Goal: Navigation & Orientation: Find specific page/section

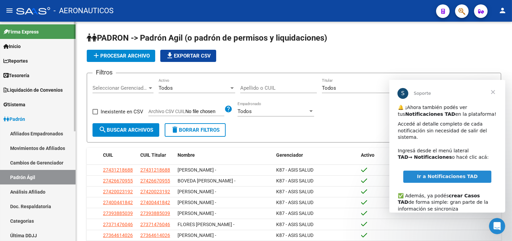
click at [38, 89] on span "Liquidación de Convenios" at bounding box center [32, 89] width 59 height 7
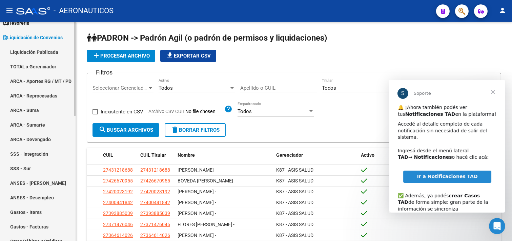
scroll to position [75, 0]
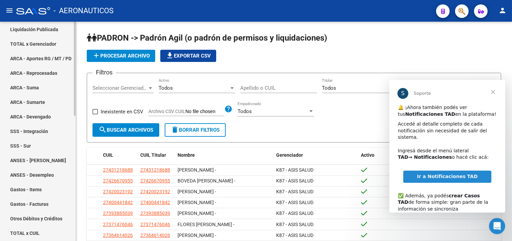
click at [41, 146] on link "SSS - Sur" at bounding box center [38, 146] width 76 height 15
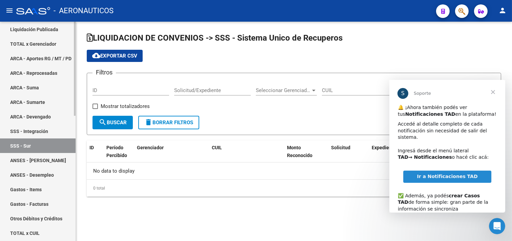
checkbox input "true"
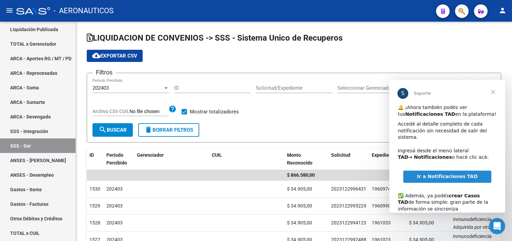
click at [493, 90] on span "Cerrar" at bounding box center [493, 92] width 24 height 24
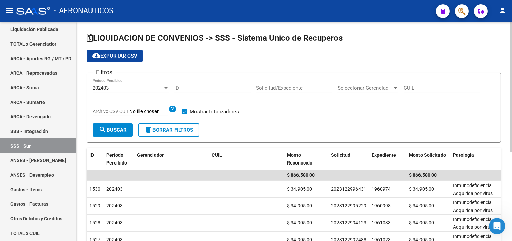
click at [154, 88] on div "202403" at bounding box center [128, 88] width 71 height 6
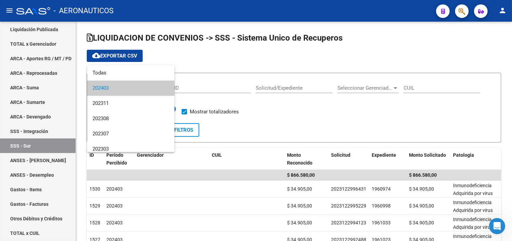
click at [281, 118] on div at bounding box center [256, 120] width 512 height 241
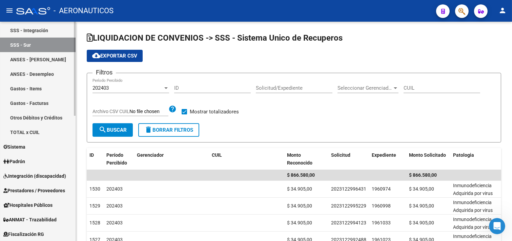
scroll to position [188, 0]
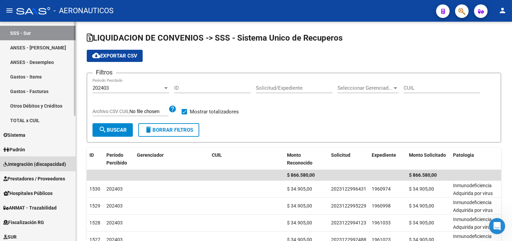
click at [48, 162] on span "Integración (discapacidad)" at bounding box center [34, 164] width 63 height 7
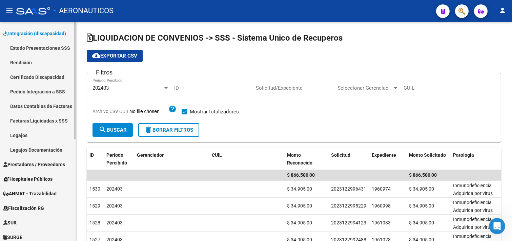
scroll to position [75, 0]
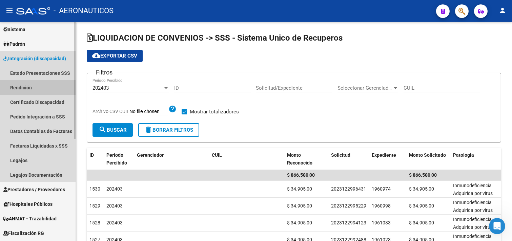
click at [30, 87] on link "Rendición" at bounding box center [38, 87] width 76 height 15
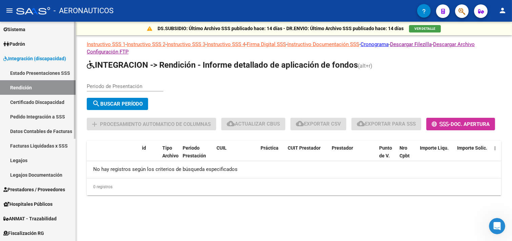
click at [38, 72] on link "Estado Presentaciones SSS" at bounding box center [38, 73] width 76 height 15
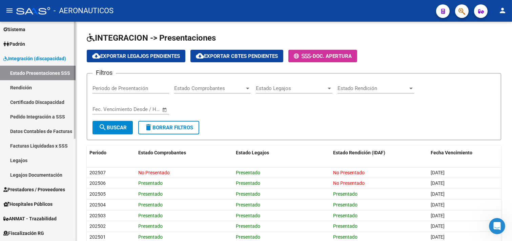
click at [35, 115] on link "Pedido Integración a SSS" at bounding box center [38, 117] width 76 height 15
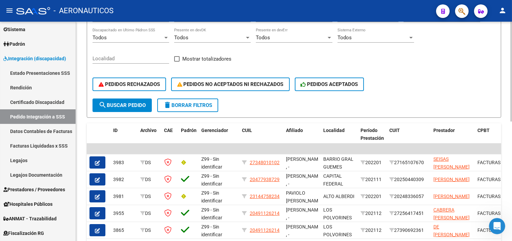
scroll to position [111, 0]
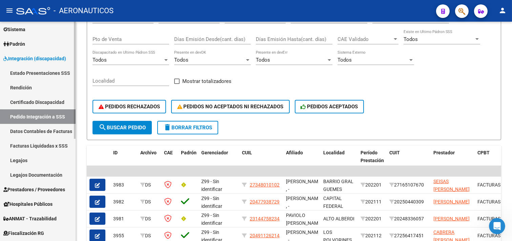
click at [24, 160] on link "Legajos" at bounding box center [38, 160] width 76 height 15
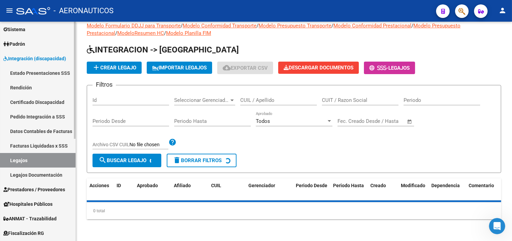
scroll to position [25, 0]
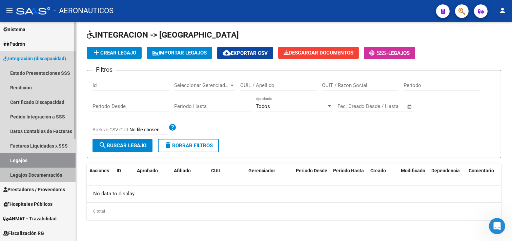
click at [26, 173] on link "Legajos Documentación" at bounding box center [38, 175] width 76 height 15
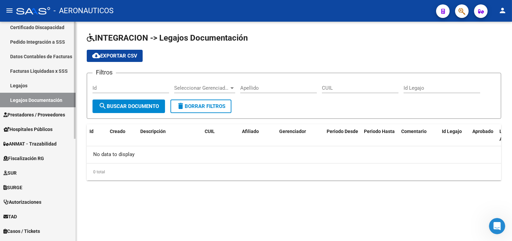
scroll to position [151, 0]
click at [26, 187] on link "SURGE" at bounding box center [38, 187] width 76 height 15
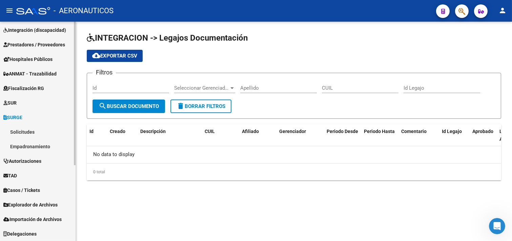
scroll to position [103, 0]
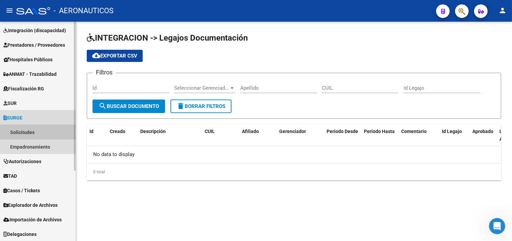
click at [32, 131] on link "Solicitudes" at bounding box center [38, 132] width 76 height 15
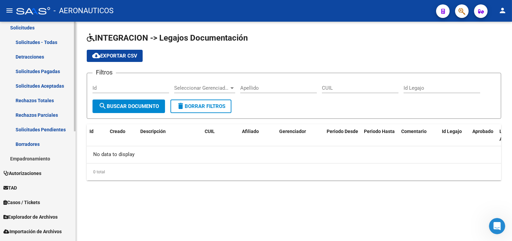
scroll to position [220, 0]
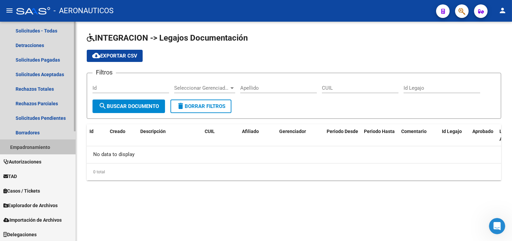
click at [33, 145] on link "Empadronamiento" at bounding box center [38, 147] width 76 height 15
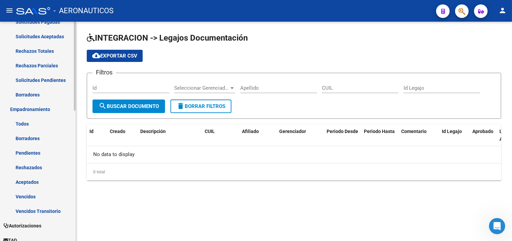
scroll to position [295, 0]
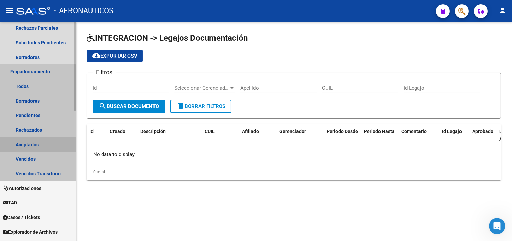
click at [33, 145] on link "Aceptados" at bounding box center [38, 144] width 76 height 15
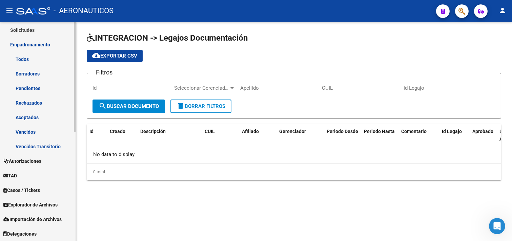
scroll to position [205, 0]
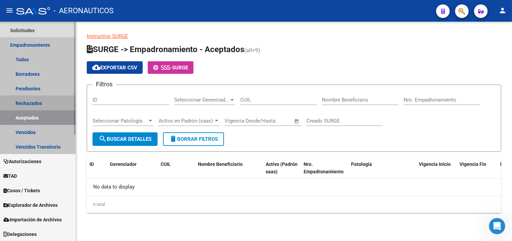
click at [33, 105] on link "Rechazados" at bounding box center [38, 103] width 76 height 15
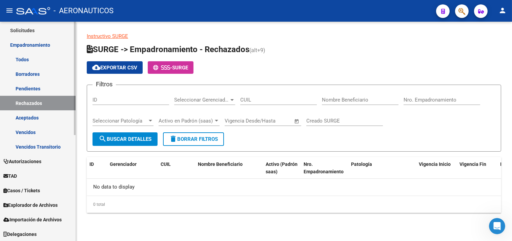
click at [35, 86] on link "Pendientes" at bounding box center [38, 88] width 76 height 15
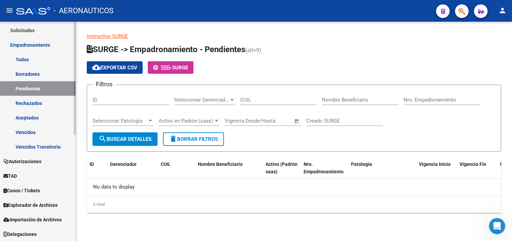
click at [35, 73] on link "Borradores" at bounding box center [38, 74] width 76 height 15
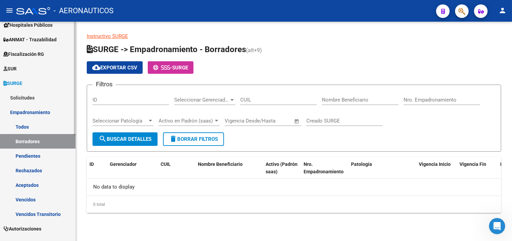
scroll to position [130, 0]
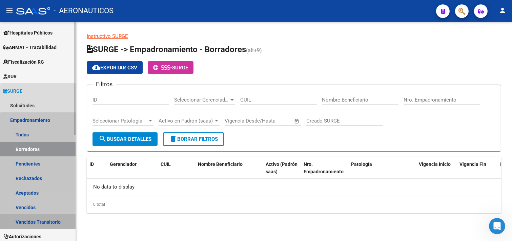
click at [38, 222] on link "Vencidos Transitorio" at bounding box center [38, 222] width 76 height 15
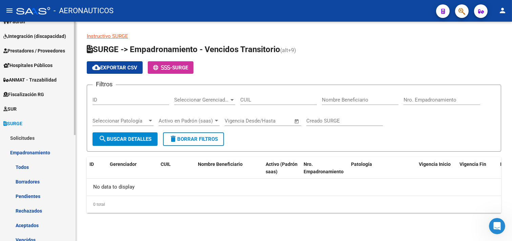
scroll to position [93, 0]
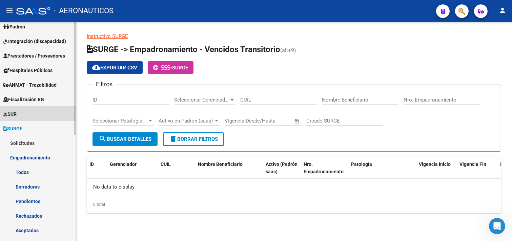
click at [29, 113] on link "SUR" at bounding box center [38, 114] width 76 height 15
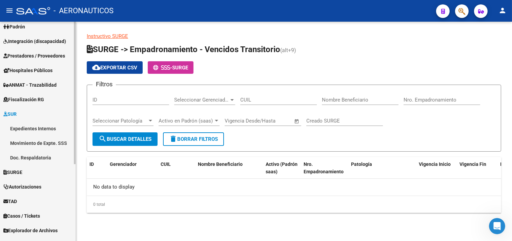
click at [33, 131] on link "Expedientes Internos" at bounding box center [38, 128] width 76 height 15
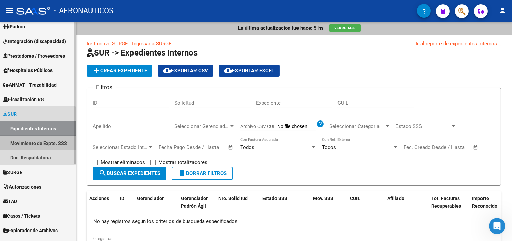
click at [33, 141] on link "Movimiento de Expte. SSS" at bounding box center [38, 143] width 76 height 15
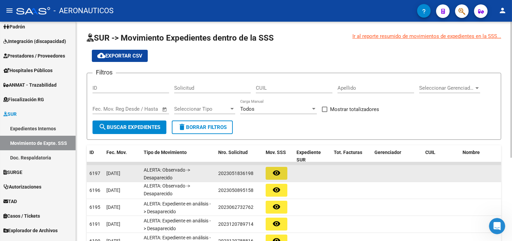
click at [277, 172] on mat-icon "remove_red_eye" at bounding box center [277, 173] width 8 height 8
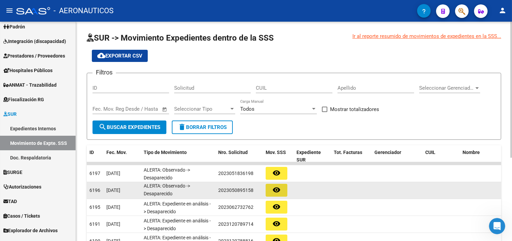
click at [277, 189] on mat-icon "remove_red_eye" at bounding box center [277, 190] width 8 height 8
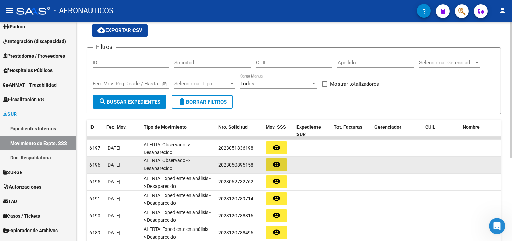
scroll to position [38, 0]
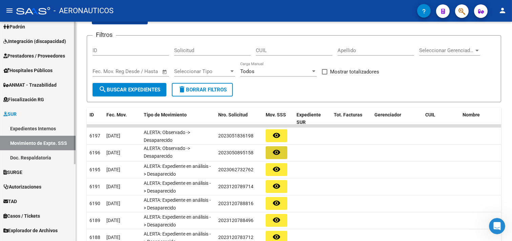
click at [20, 171] on span "SURGE" at bounding box center [12, 172] width 19 height 7
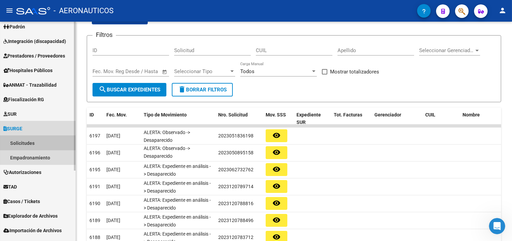
click at [22, 141] on link "Solicitudes" at bounding box center [38, 143] width 76 height 15
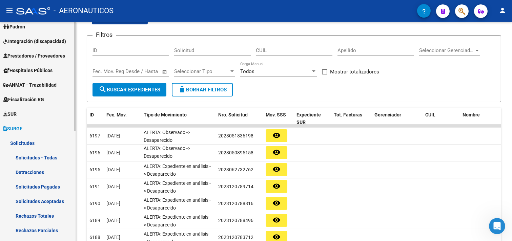
click at [32, 174] on link "Detracciones" at bounding box center [38, 172] width 76 height 15
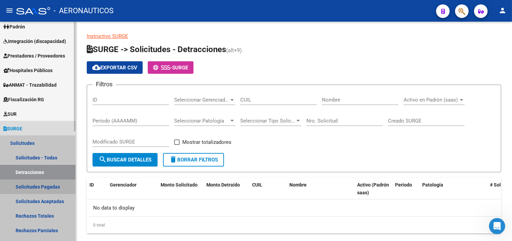
click at [30, 184] on link "Solicitudes Pagadas" at bounding box center [38, 187] width 76 height 15
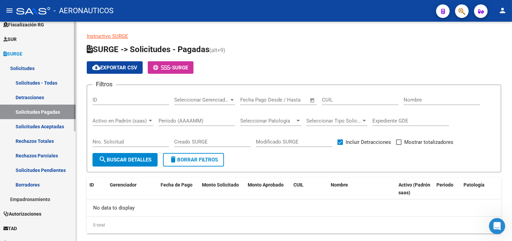
scroll to position [168, 0]
click at [26, 124] on link "Solicitudes Aceptadas" at bounding box center [38, 126] width 76 height 15
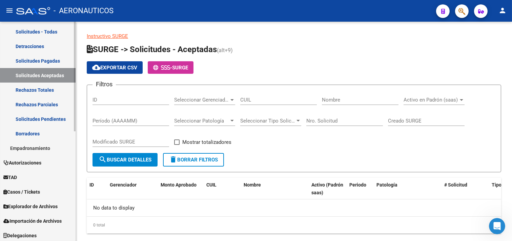
scroll to position [220, 0]
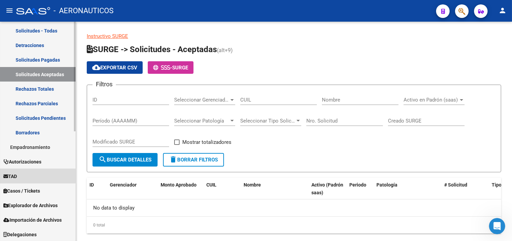
click at [27, 175] on link "TAD" at bounding box center [38, 176] width 76 height 15
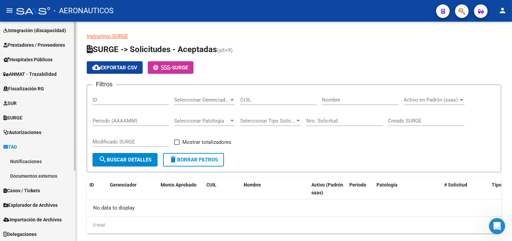
scroll to position [0, 0]
